Goal: Task Accomplishment & Management: Use online tool/utility

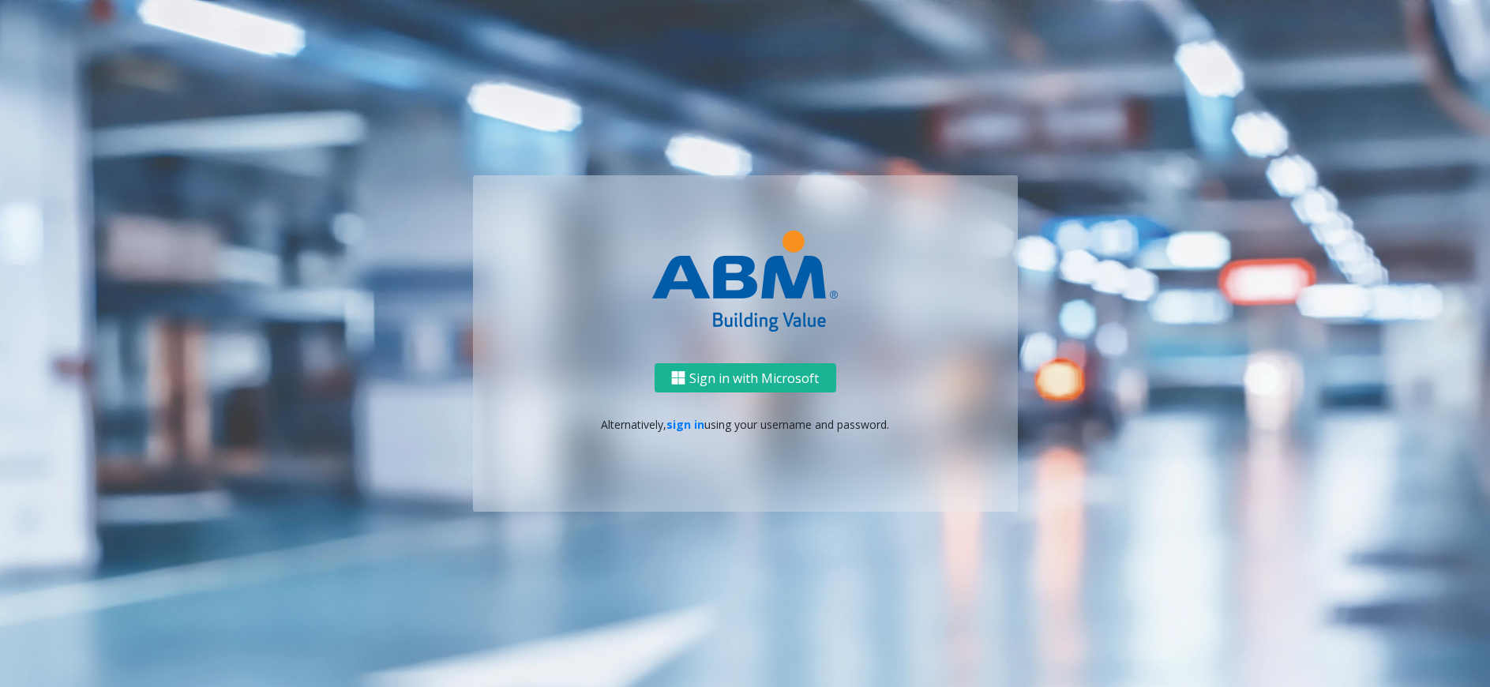
click at [675, 427] on link "sign in" at bounding box center [685, 424] width 38 height 15
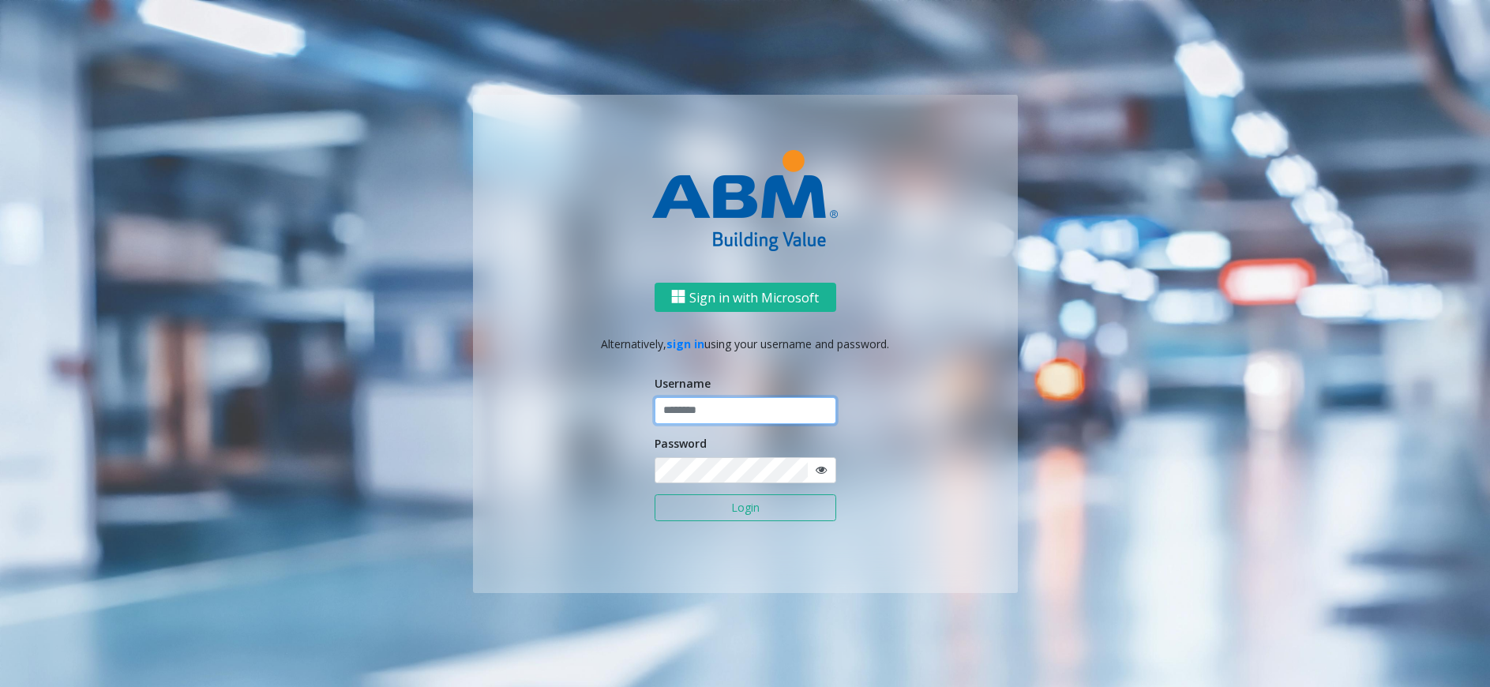
type input "*******"
click at [699, 508] on button "Login" at bounding box center [745, 507] width 182 height 27
